Goal: Information Seeking & Learning: Learn about a topic

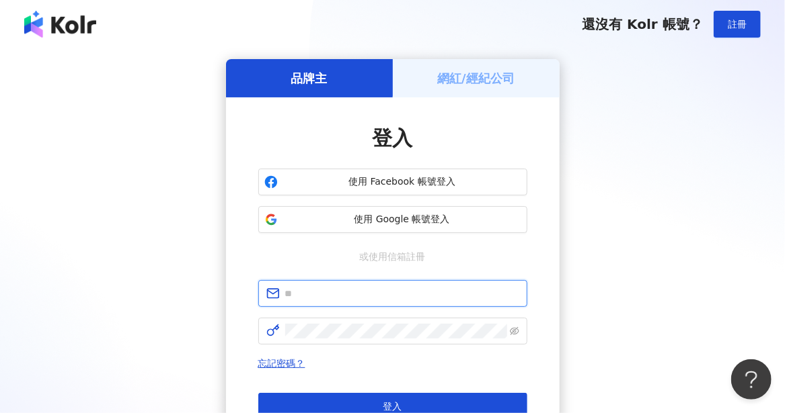
click at [331, 293] on input "text" at bounding box center [402, 293] width 234 height 15
type input "**********"
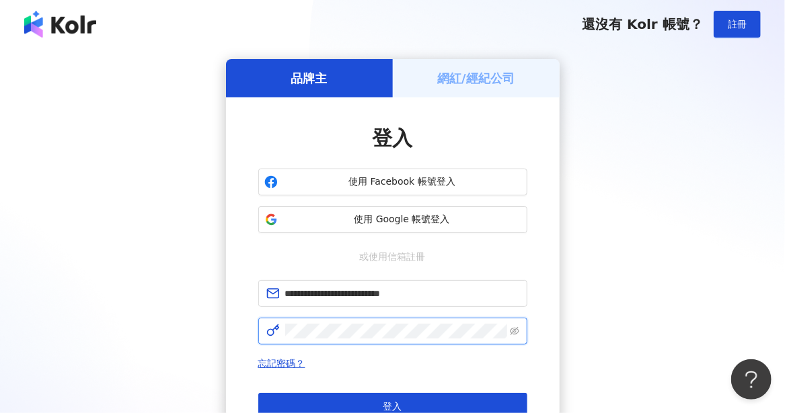
click button "登入" at bounding box center [392, 406] width 269 height 27
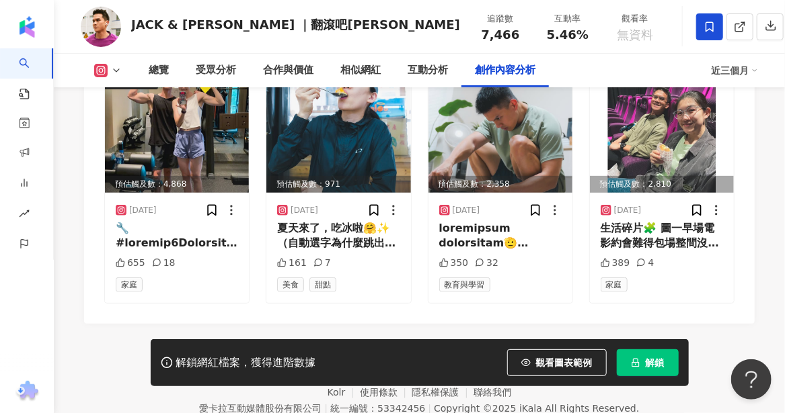
scroll to position [4161, 0]
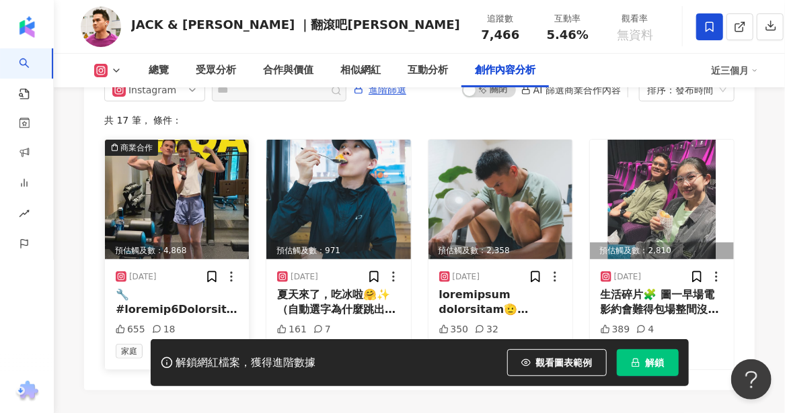
click at [201, 193] on img at bounding box center [177, 200] width 144 height 120
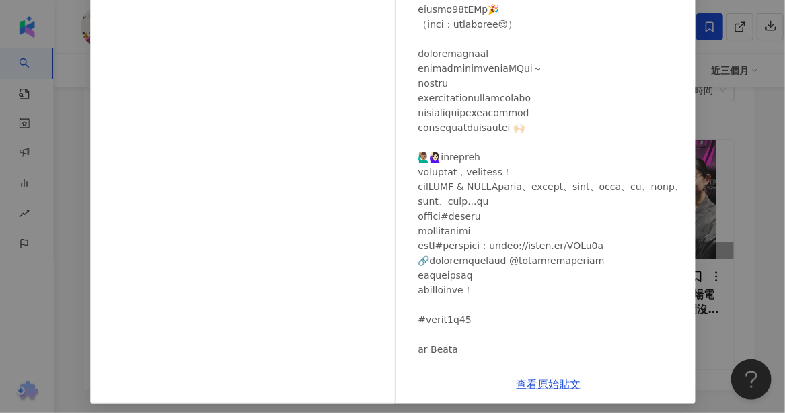
scroll to position [0, 0]
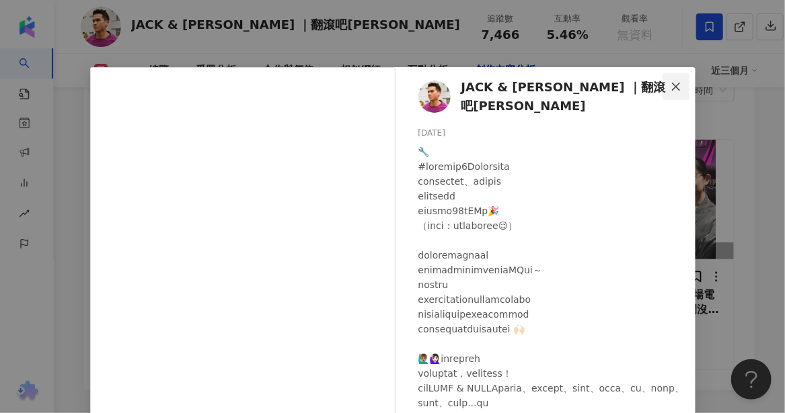
click at [672, 85] on icon "close" at bounding box center [676, 86] width 8 height 8
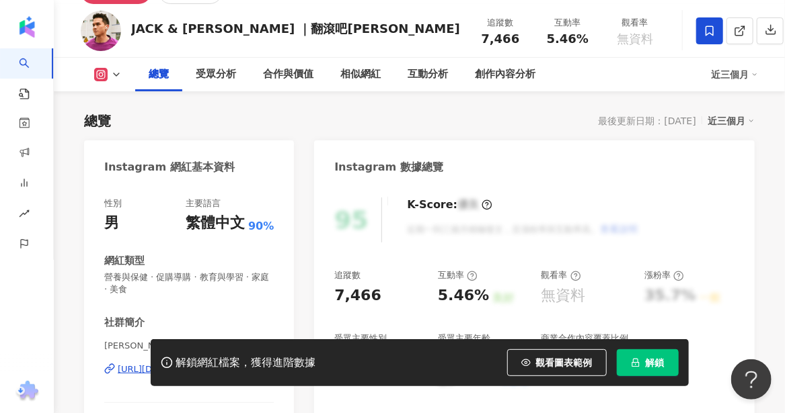
scroll to position [134, 0]
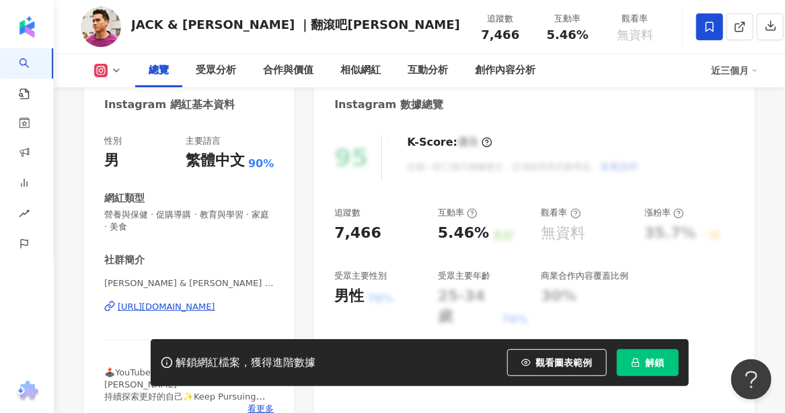
click at [190, 308] on div "https://www.instagram.com/itsjackandchloe/" at bounding box center [166, 307] width 97 height 12
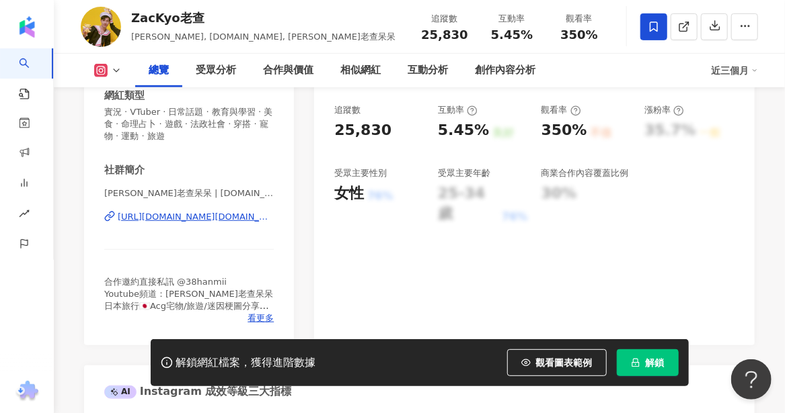
scroll to position [269, 0]
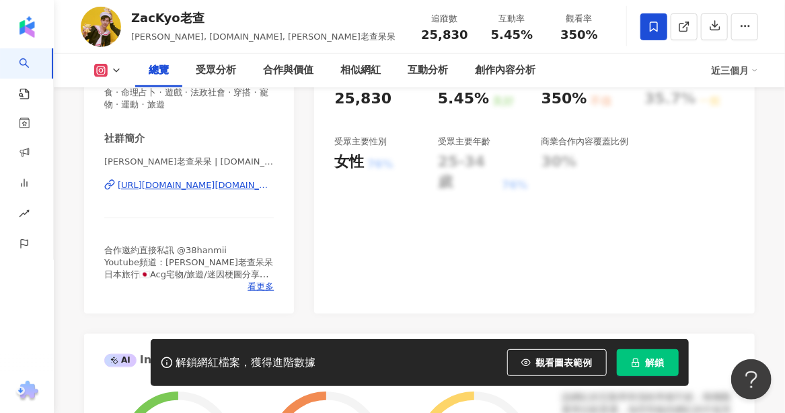
click at [208, 182] on div "https://www.instagram.com/zackyo.tw/" at bounding box center [196, 185] width 156 height 12
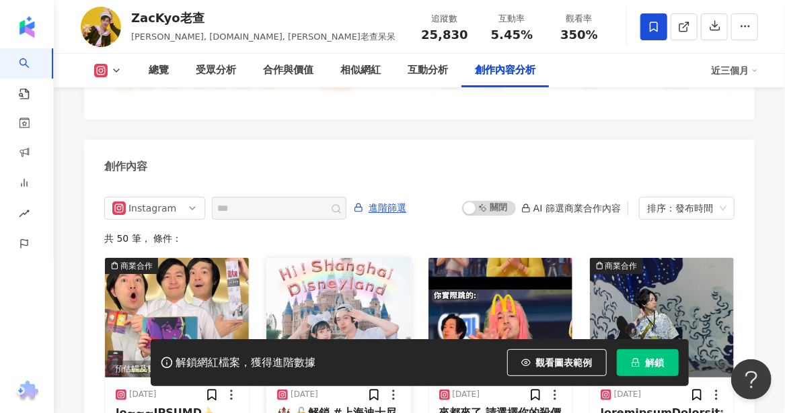
scroll to position [4168, 0]
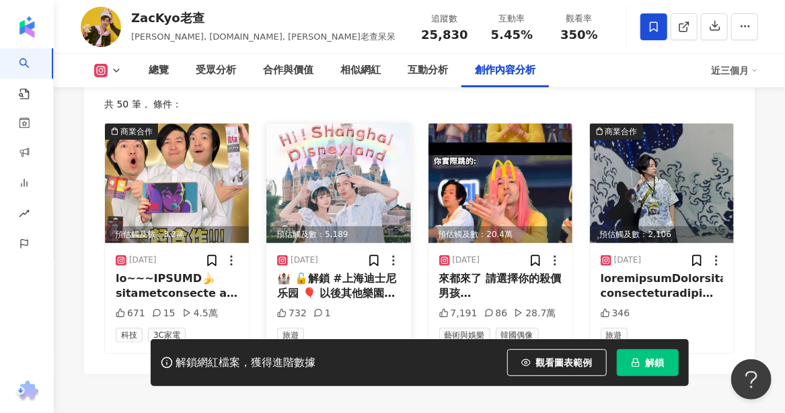
click at [377, 302] on div "🏰 🔓解鎖 #上海迪士尼乐园 🎈 以後其他樂園也要一起去唷(=´∀｀)人(´∀｀=) #上海迪士尼樂園 #上海迪士尼 #上海迪士尼度假区 #上海迪士尼度假區 …" at bounding box center [338, 287] width 122 height 30
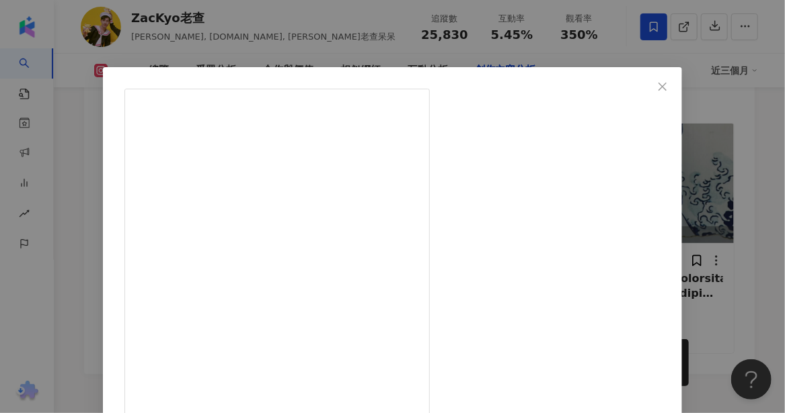
drag, startPoint x: 674, startPoint y: 81, endPoint x: 608, endPoint y: 75, distance: 66.2
click at [668, 82] on icon "close" at bounding box center [662, 86] width 11 height 11
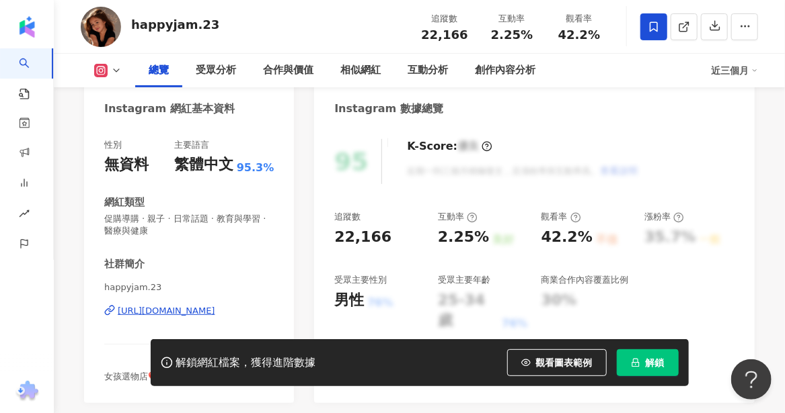
scroll to position [200, 0]
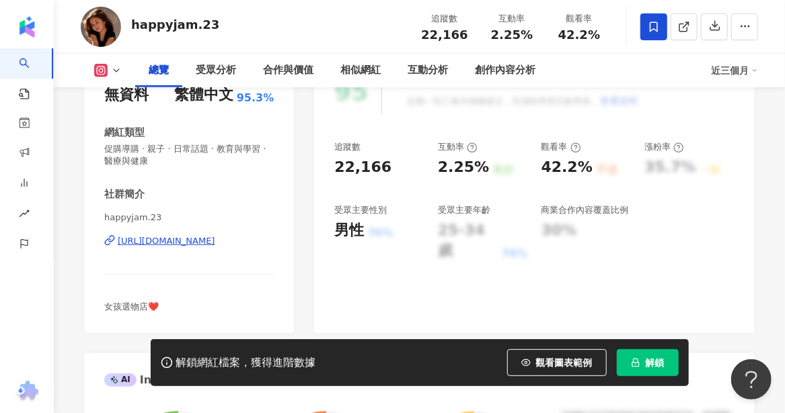
click at [206, 245] on div "https://www.instagram.com/happyjam.23/" at bounding box center [166, 241] width 97 height 12
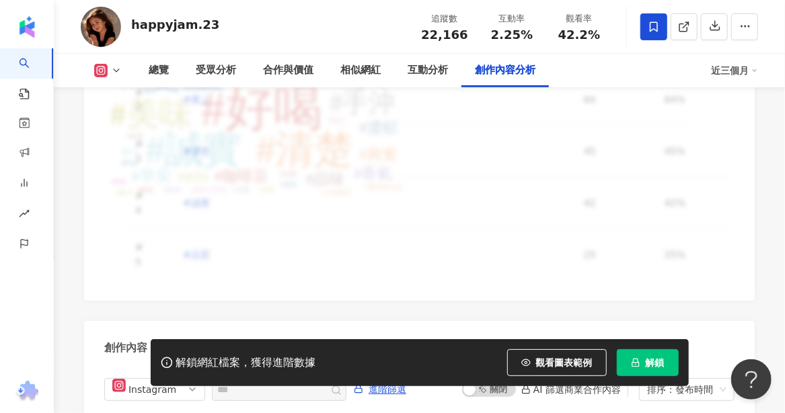
scroll to position [4167, 0]
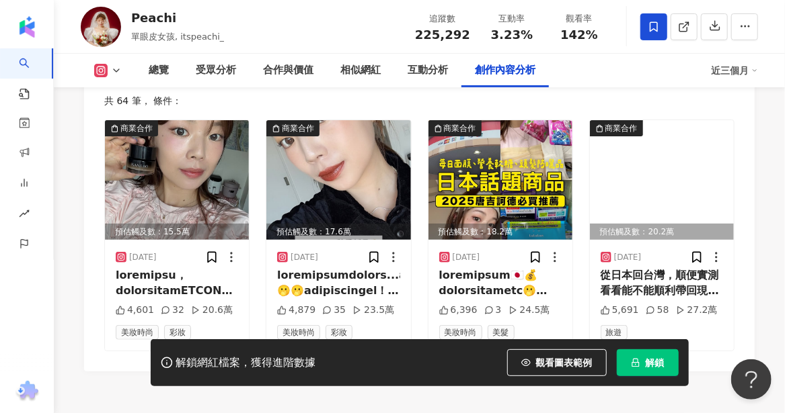
scroll to position [4168, 0]
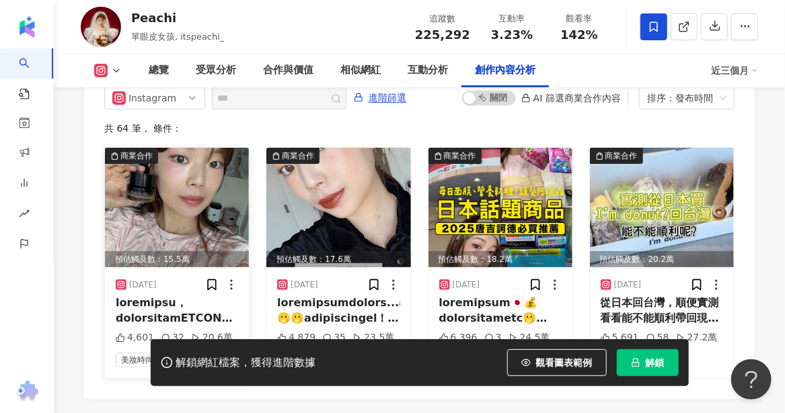
click at [175, 234] on img at bounding box center [177, 208] width 144 height 120
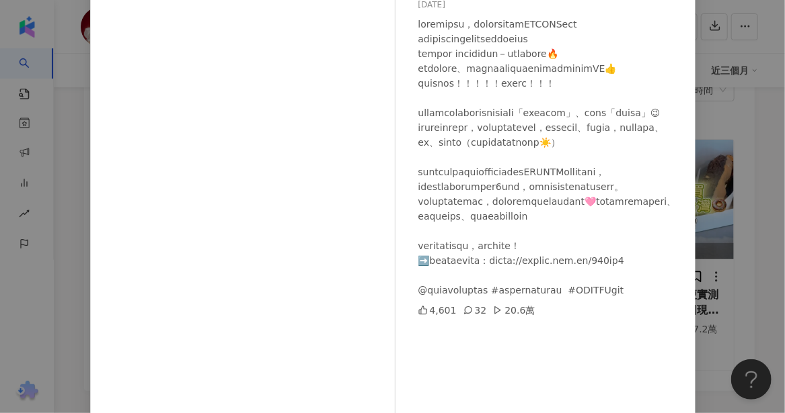
scroll to position [0, 0]
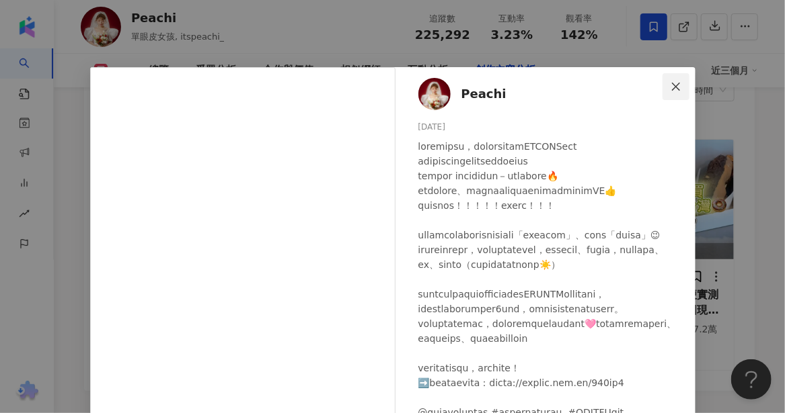
click at [675, 84] on icon "close" at bounding box center [675, 86] width 11 height 11
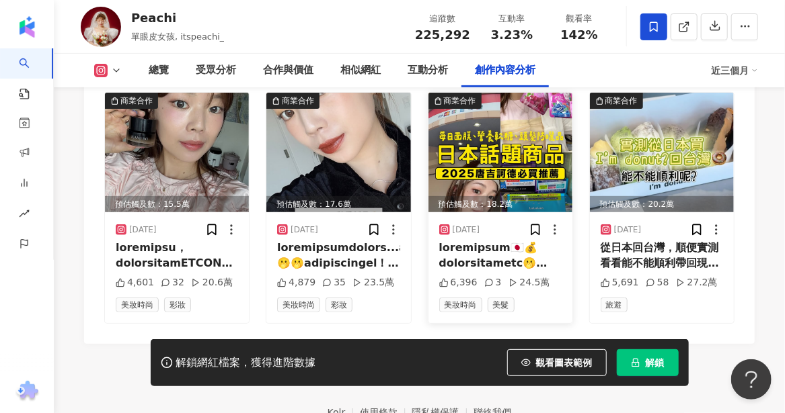
scroll to position [4243, 0]
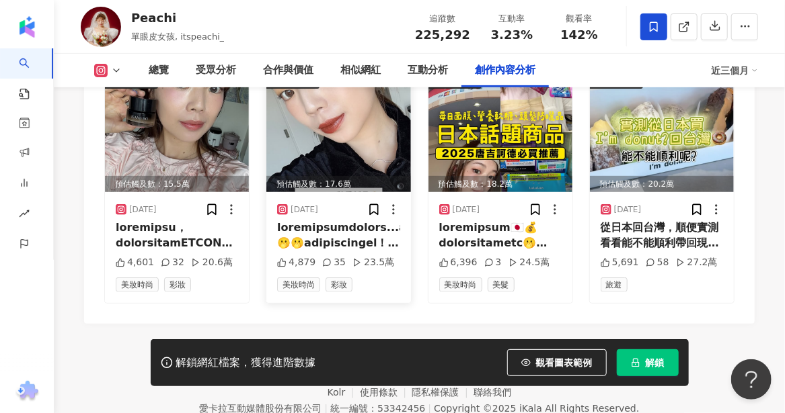
click at [318, 138] on img at bounding box center [338, 133] width 144 height 120
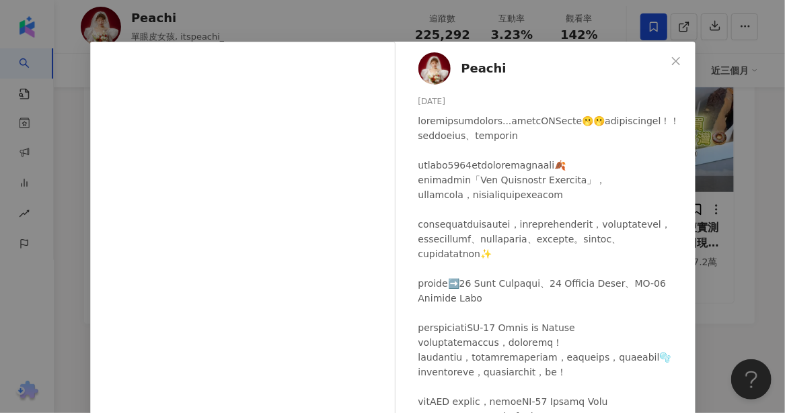
scroll to position [0, 0]
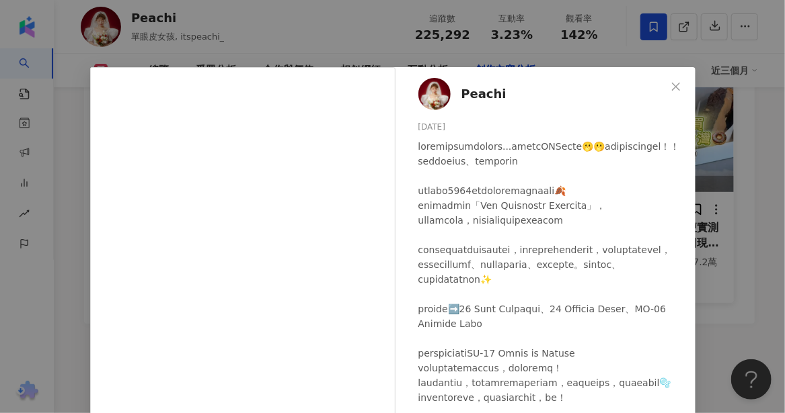
drag, startPoint x: 668, startPoint y: 91, endPoint x: 658, endPoint y: 97, distance: 12.1
click at [670, 91] on icon "close" at bounding box center [675, 86] width 11 height 11
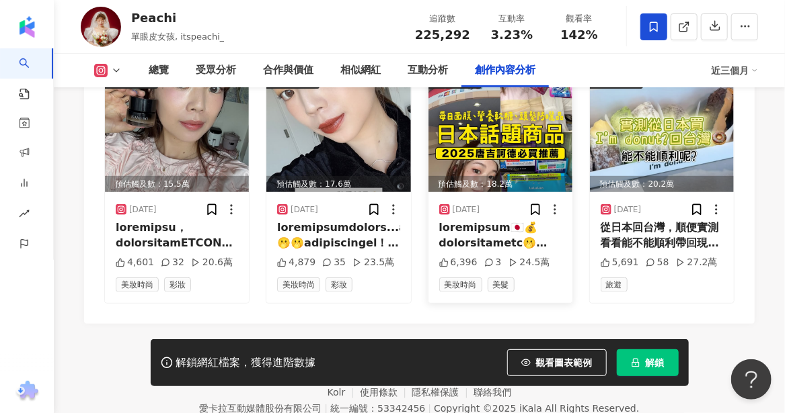
click at [518, 126] on img at bounding box center [500, 133] width 144 height 120
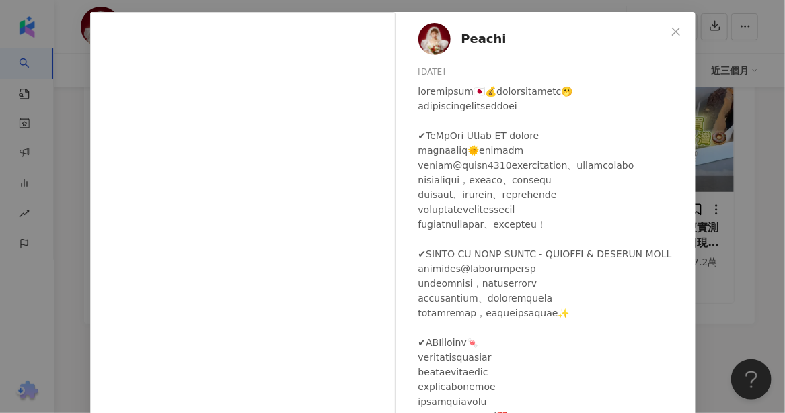
scroll to position [122, 0]
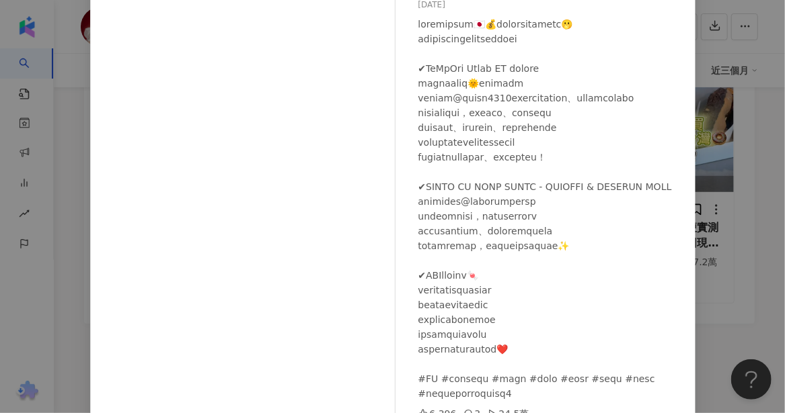
click at [46, 275] on div "Peachi 2025/7/31 6,396 3 24.5萬 查看原始貼文" at bounding box center [392, 206] width 785 height 413
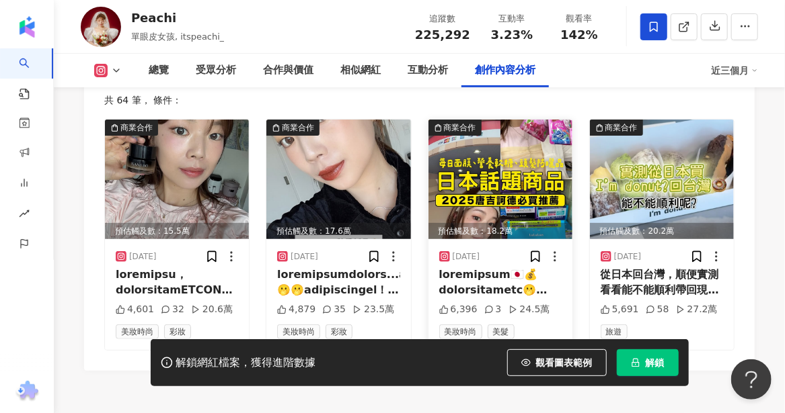
scroll to position [4176, 0]
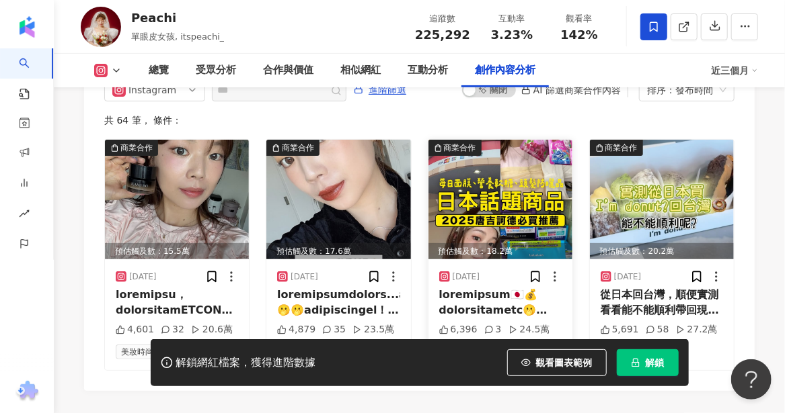
click at [502, 223] on img at bounding box center [500, 200] width 144 height 120
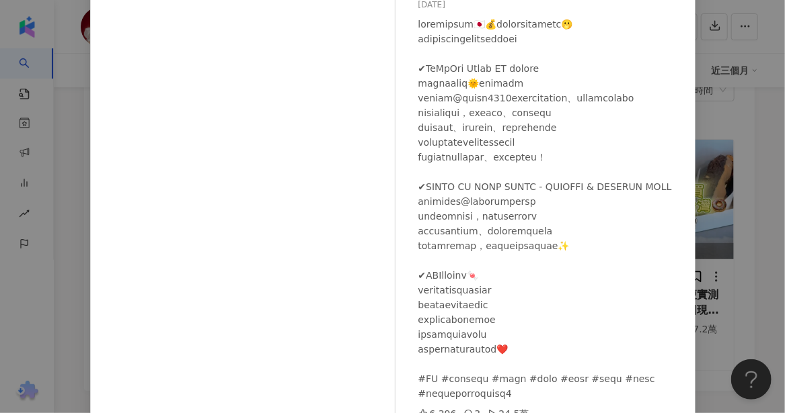
scroll to position [0, 0]
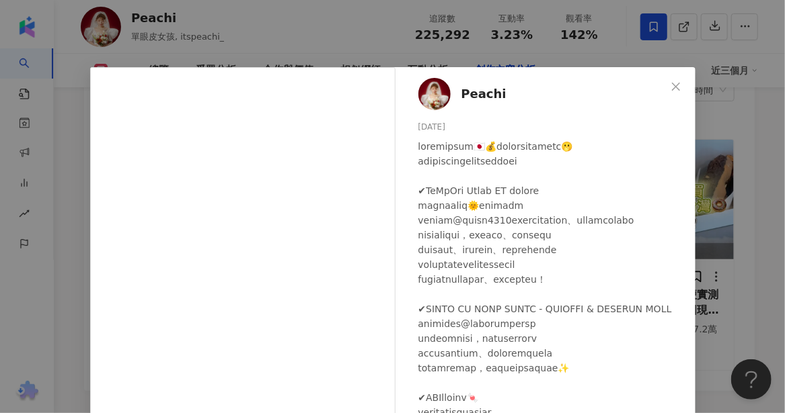
click at [672, 87] on icon "close" at bounding box center [675, 86] width 11 height 11
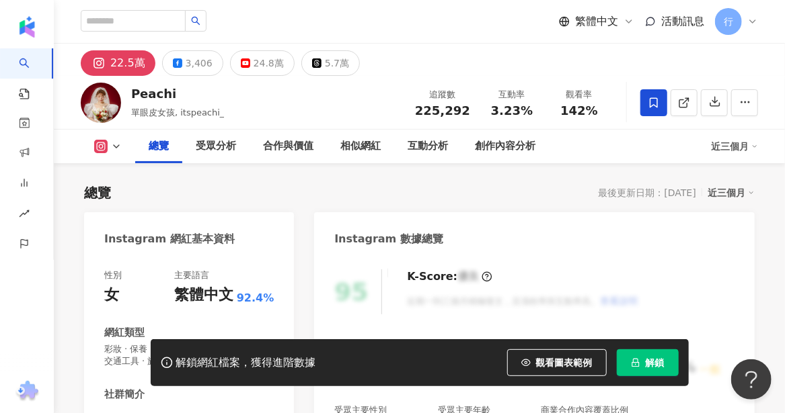
scroll to position [134, 0]
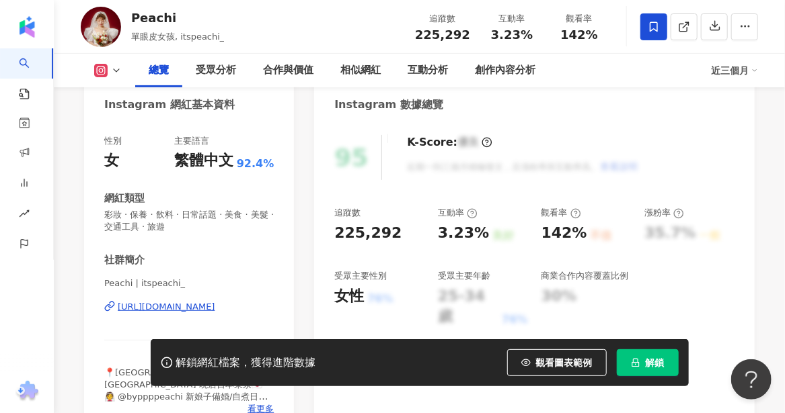
click at [175, 310] on div "[URL][DOMAIN_NAME]" at bounding box center [166, 307] width 97 height 12
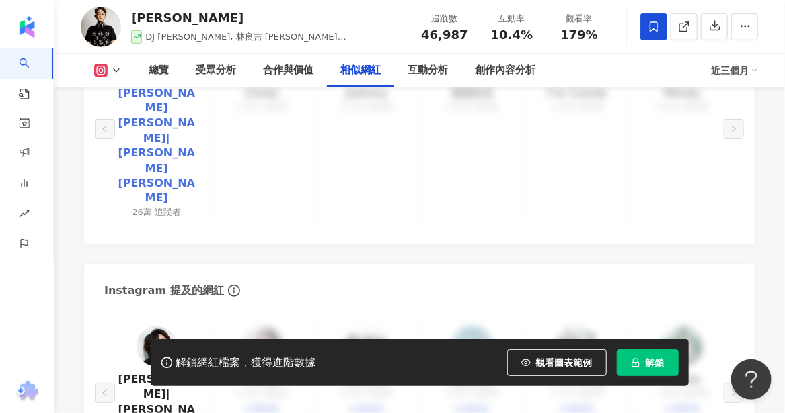
scroll to position [2218, 0]
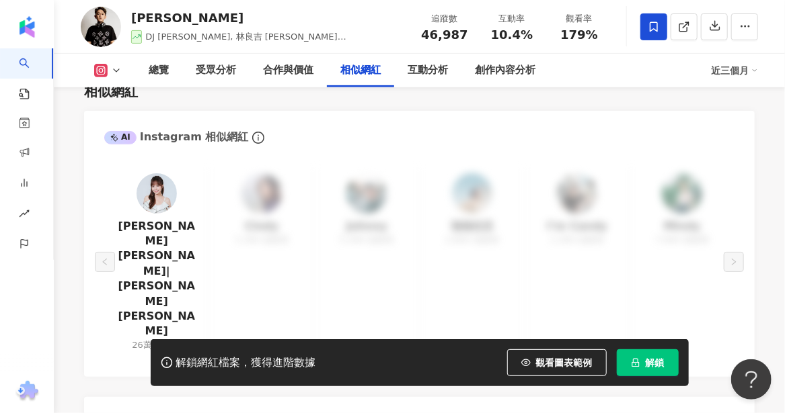
drag, startPoint x: 67, startPoint y: 286, endPoint x: 74, endPoint y: 272, distance: 15.6
click at [67, 286] on div "總覽 最後更新日期：[DATE] 近三個月 Instagram 網紅基本資料 性別 男 主要語言 繁體中文 92.6% 網紅類型 流行音樂 · 藝術與娛樂 ·…" at bounding box center [419, 204] width 731 height 4518
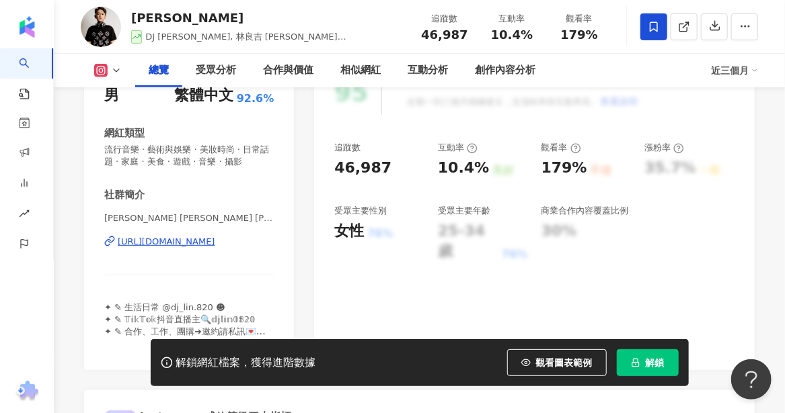
scroll to position [202, 0]
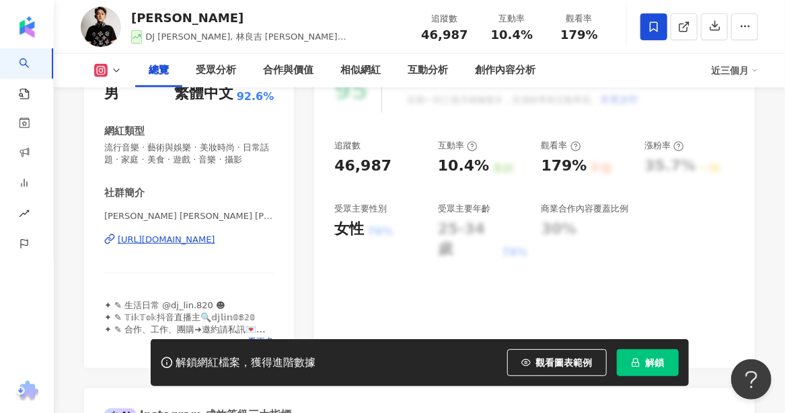
click at [172, 245] on div "https://www.instagram.com/dj_lin.0820/" at bounding box center [166, 240] width 97 height 12
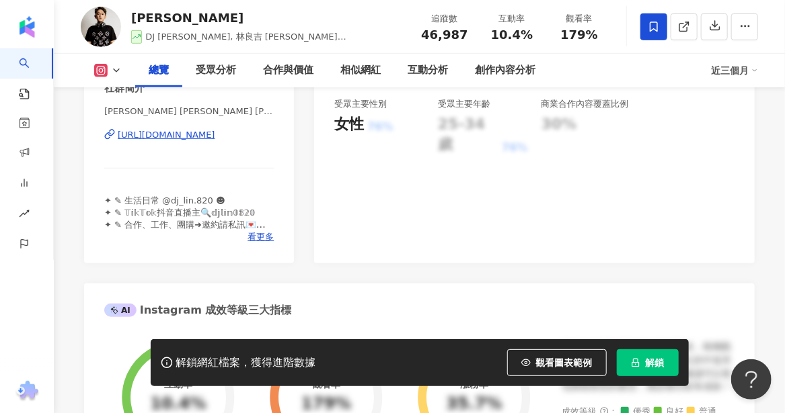
scroll to position [336, 0]
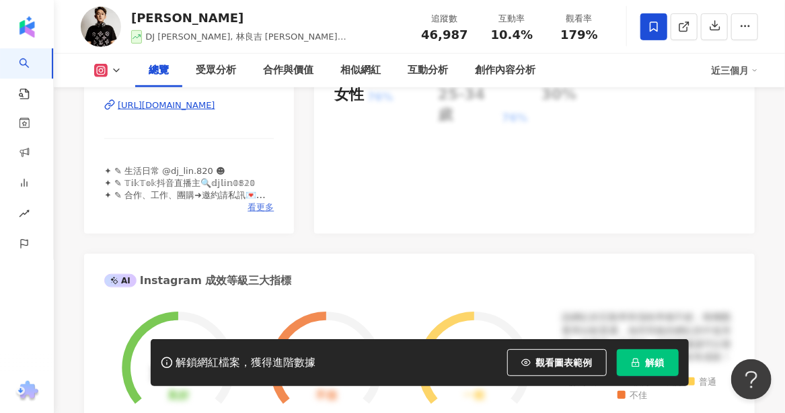
click at [253, 210] on span "看更多" at bounding box center [260, 208] width 26 height 12
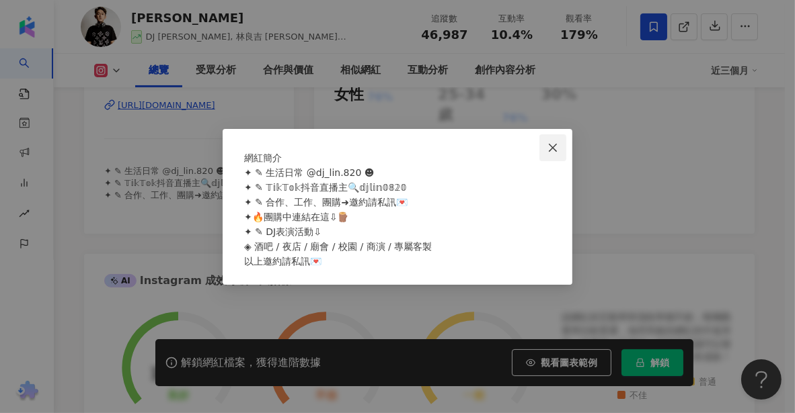
click at [553, 143] on icon "close" at bounding box center [552, 148] width 11 height 11
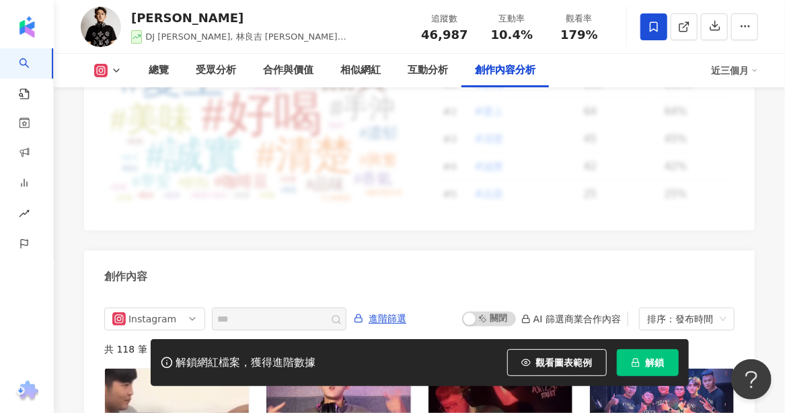
scroll to position [4034, 0]
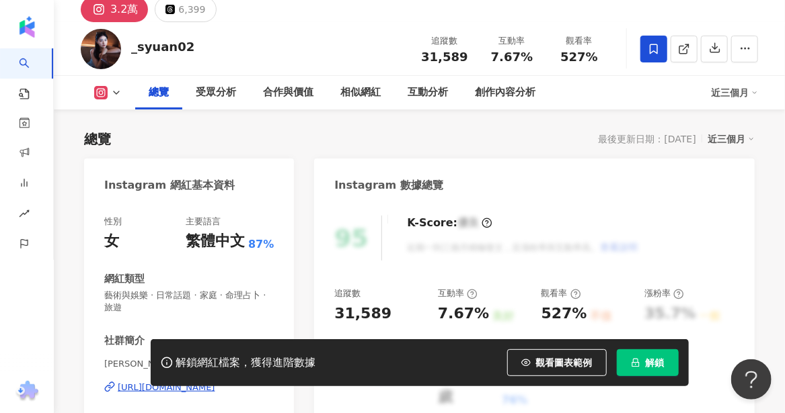
scroll to position [134, 0]
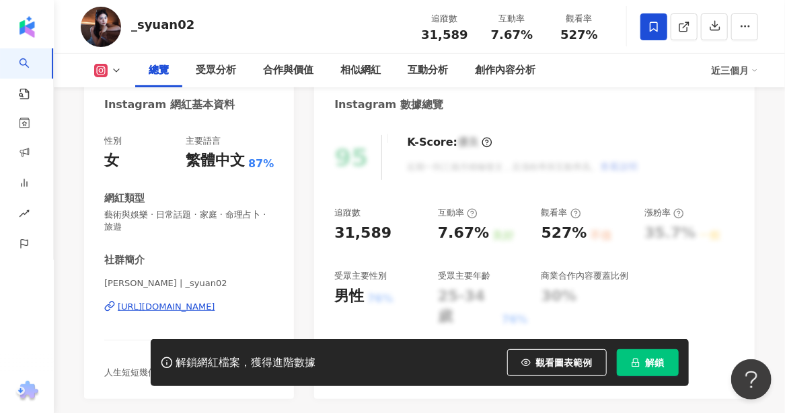
click at [148, 307] on div "[URL][DOMAIN_NAME]" at bounding box center [166, 307] width 97 height 12
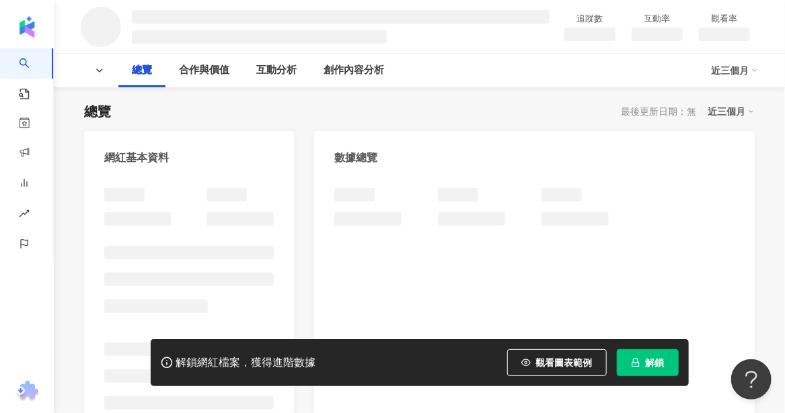
scroll to position [134, 0]
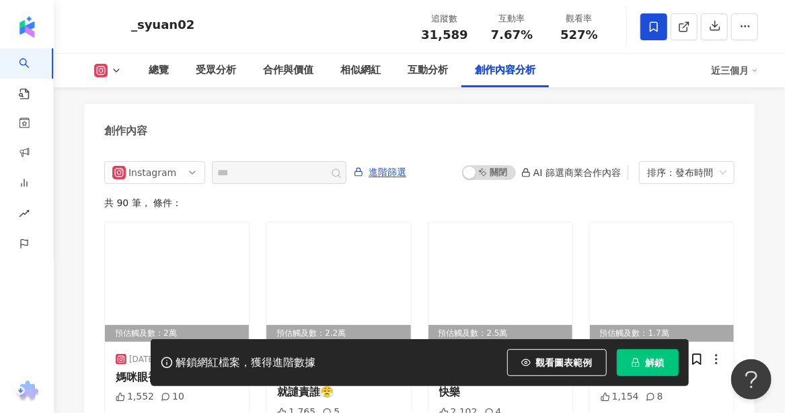
scroll to position [4206, 0]
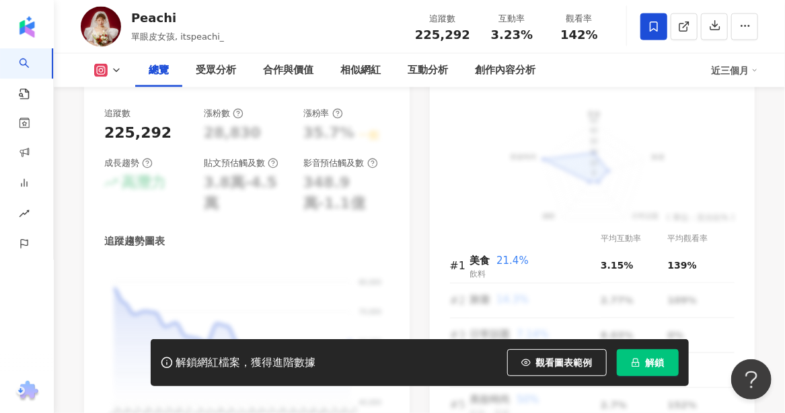
scroll to position [807, 0]
